Goal: Find specific page/section: Find specific page/section

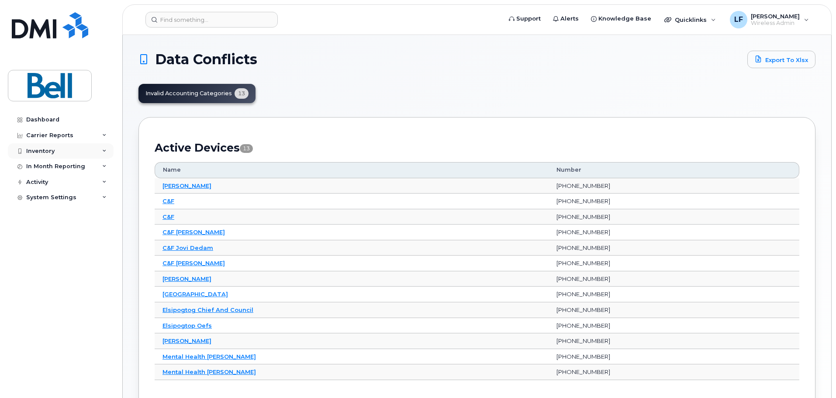
click at [49, 151] on div "Inventory" at bounding box center [40, 151] width 28 height 7
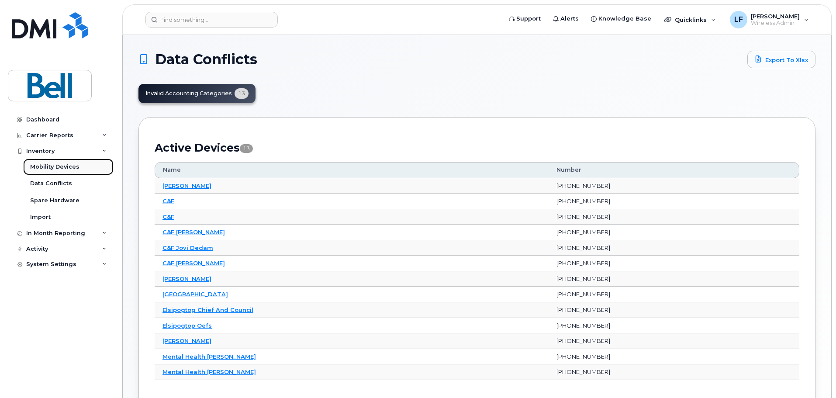
click at [53, 170] on div "Mobility Devices" at bounding box center [54, 167] width 49 height 8
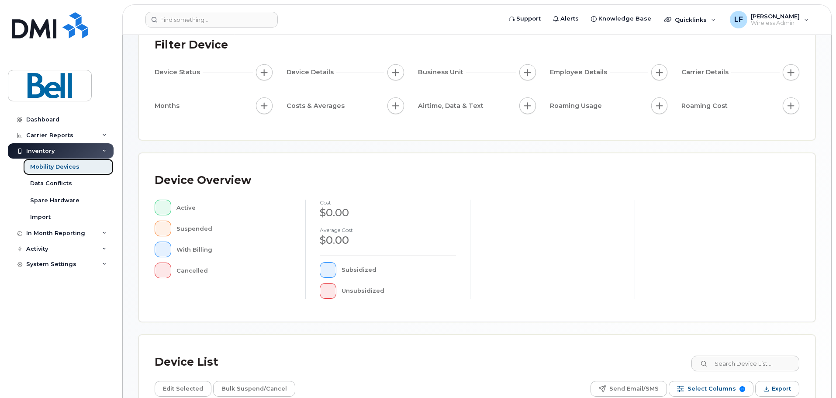
scroll to position [203, 0]
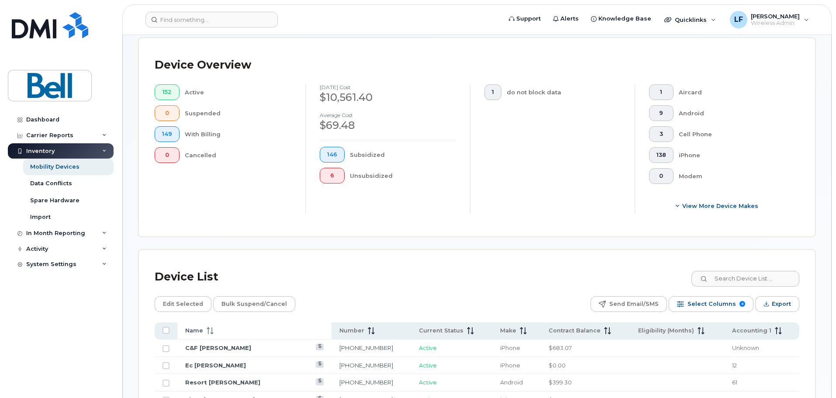
click at [191, 327] on span "Name" at bounding box center [194, 331] width 18 height 8
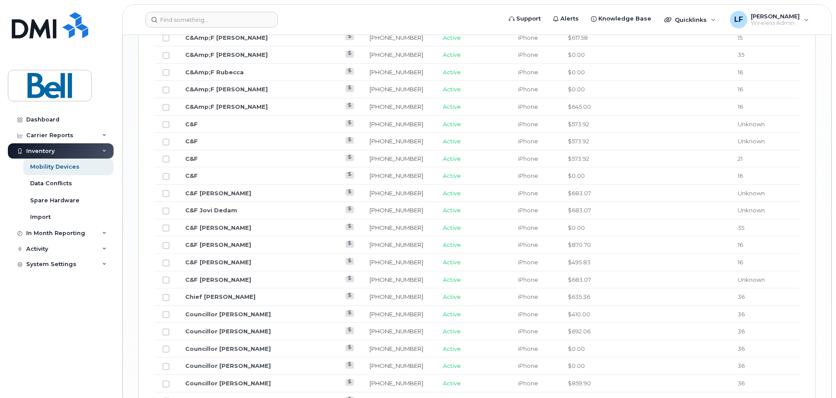
scroll to position [1080, 0]
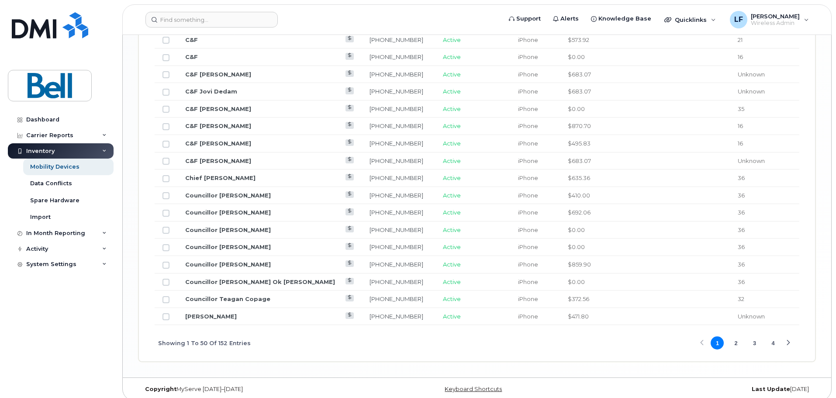
click at [736, 336] on button "2" at bounding box center [735, 342] width 13 height 13
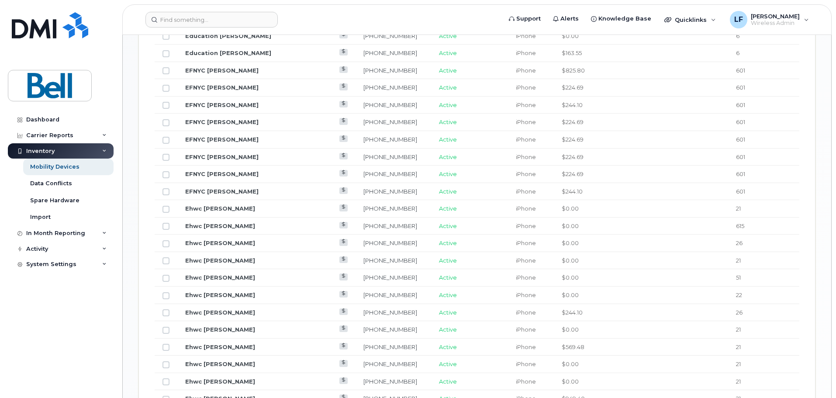
scroll to position [644, 0]
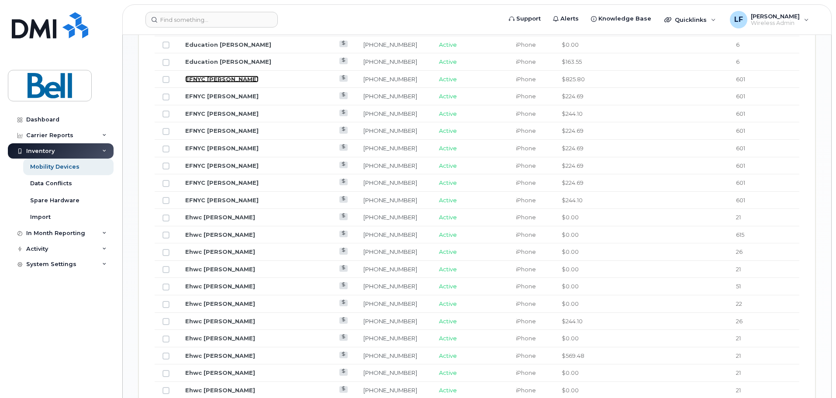
click at [207, 76] on link "EFNYC [PERSON_NAME]" at bounding box center [221, 79] width 73 height 7
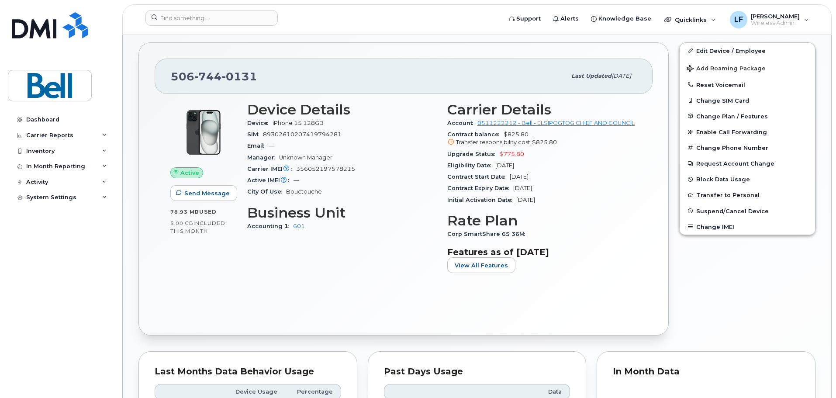
scroll to position [175, 0]
